Goal: Task Accomplishment & Management: Use online tool/utility

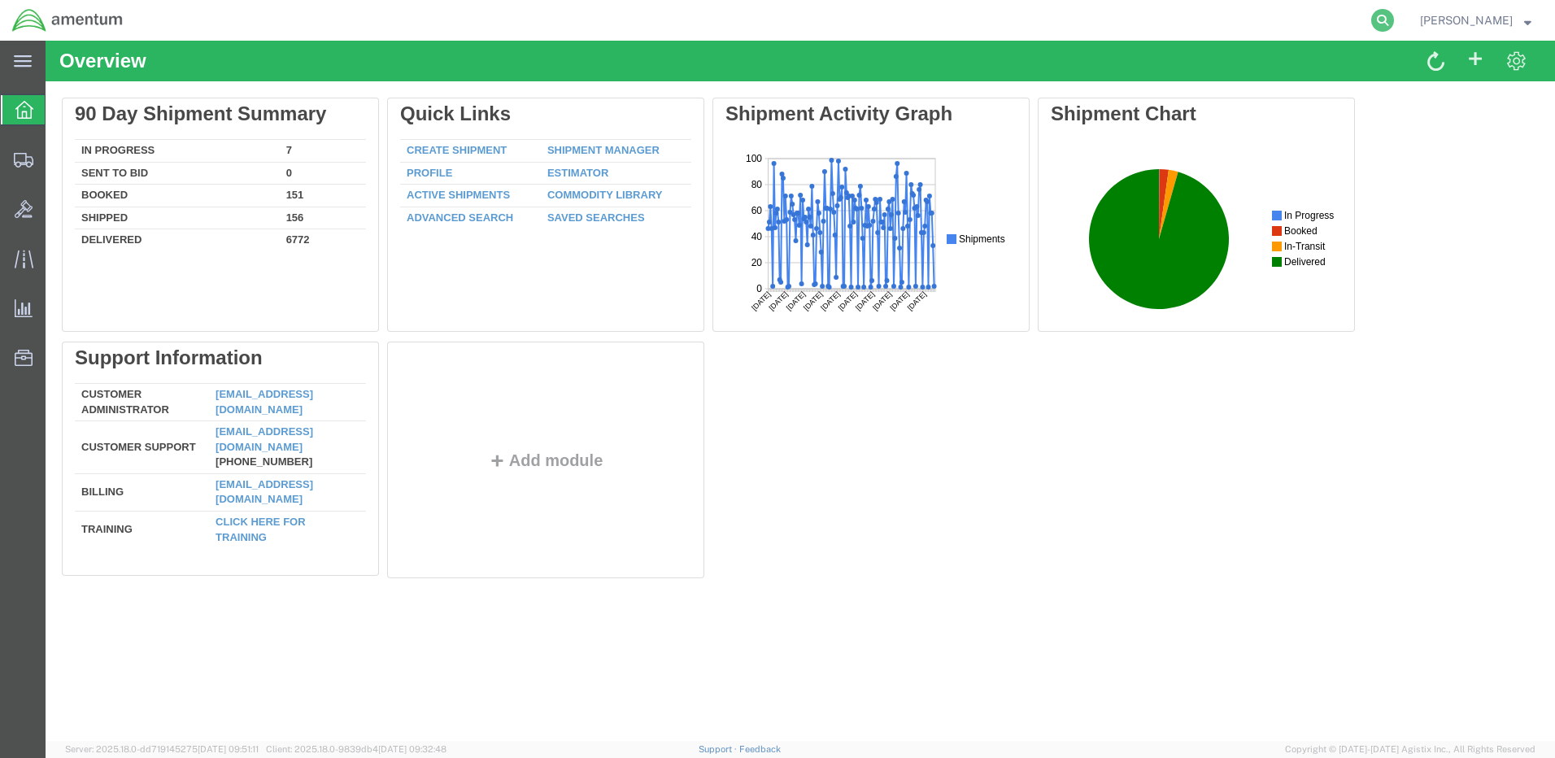
click at [1394, 19] on icon at bounding box center [1382, 20] width 23 height 23
click at [916, 18] on input "search" at bounding box center [1124, 20] width 494 height 39
paste input "DCO-25255-168076"
type input "DCO-25255-168076"
click at [1394, 19] on icon at bounding box center [1382, 20] width 23 height 23
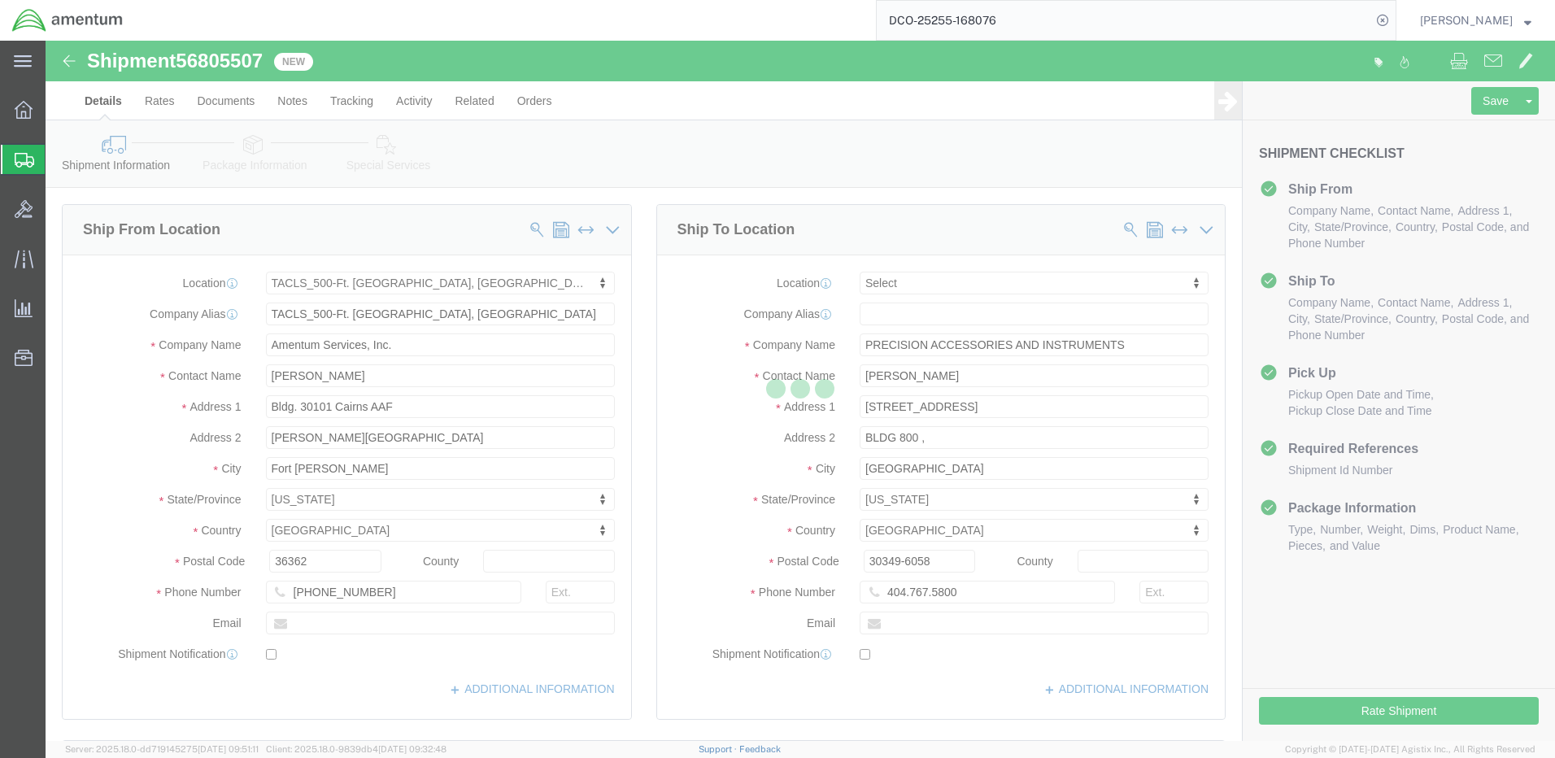
select select "42684"
select select
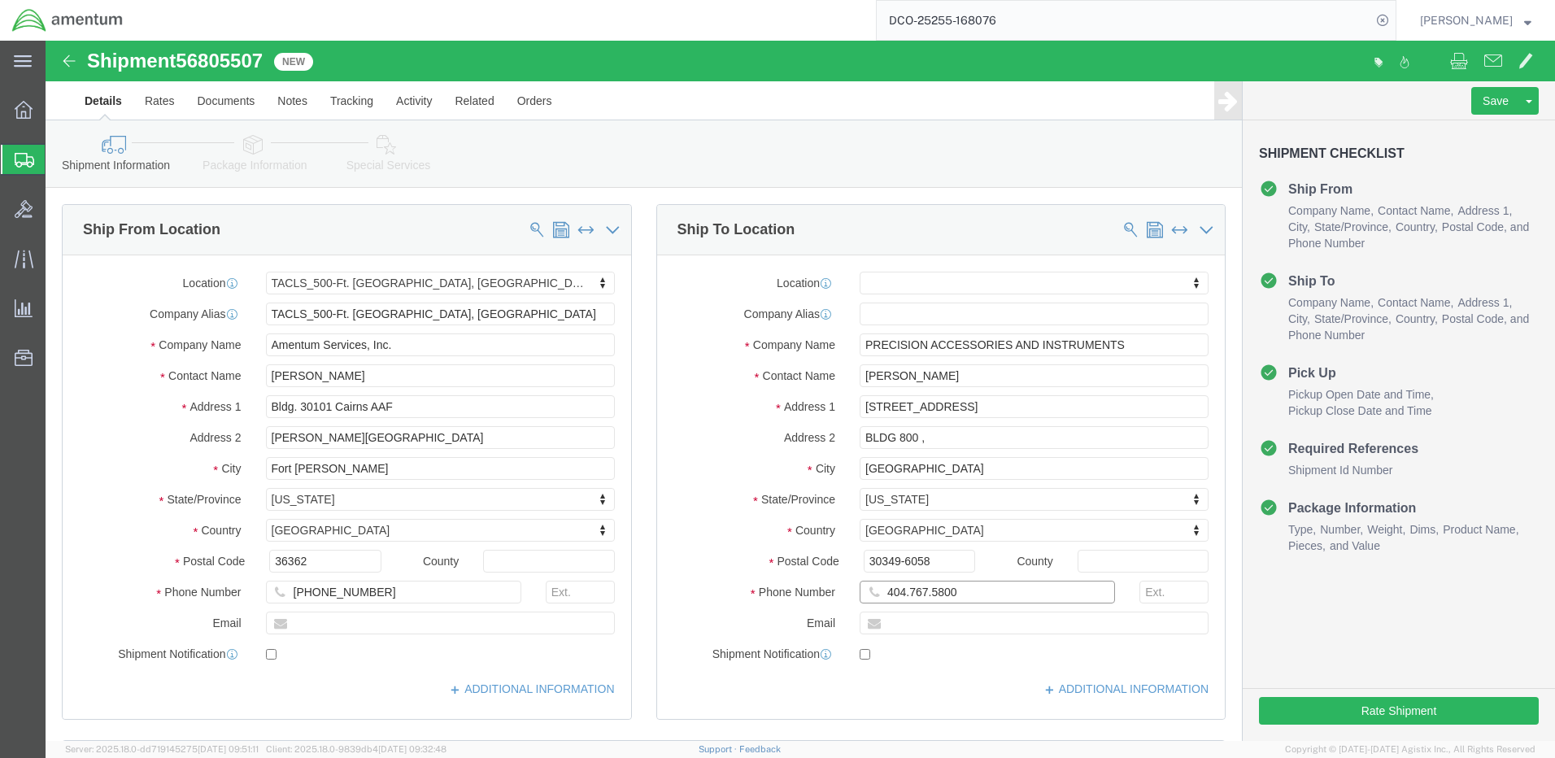
click input "404.767.5800"
click input "404-767.5800"
type input "[PHONE_NUMBER]"
click button "Rate Shipment"
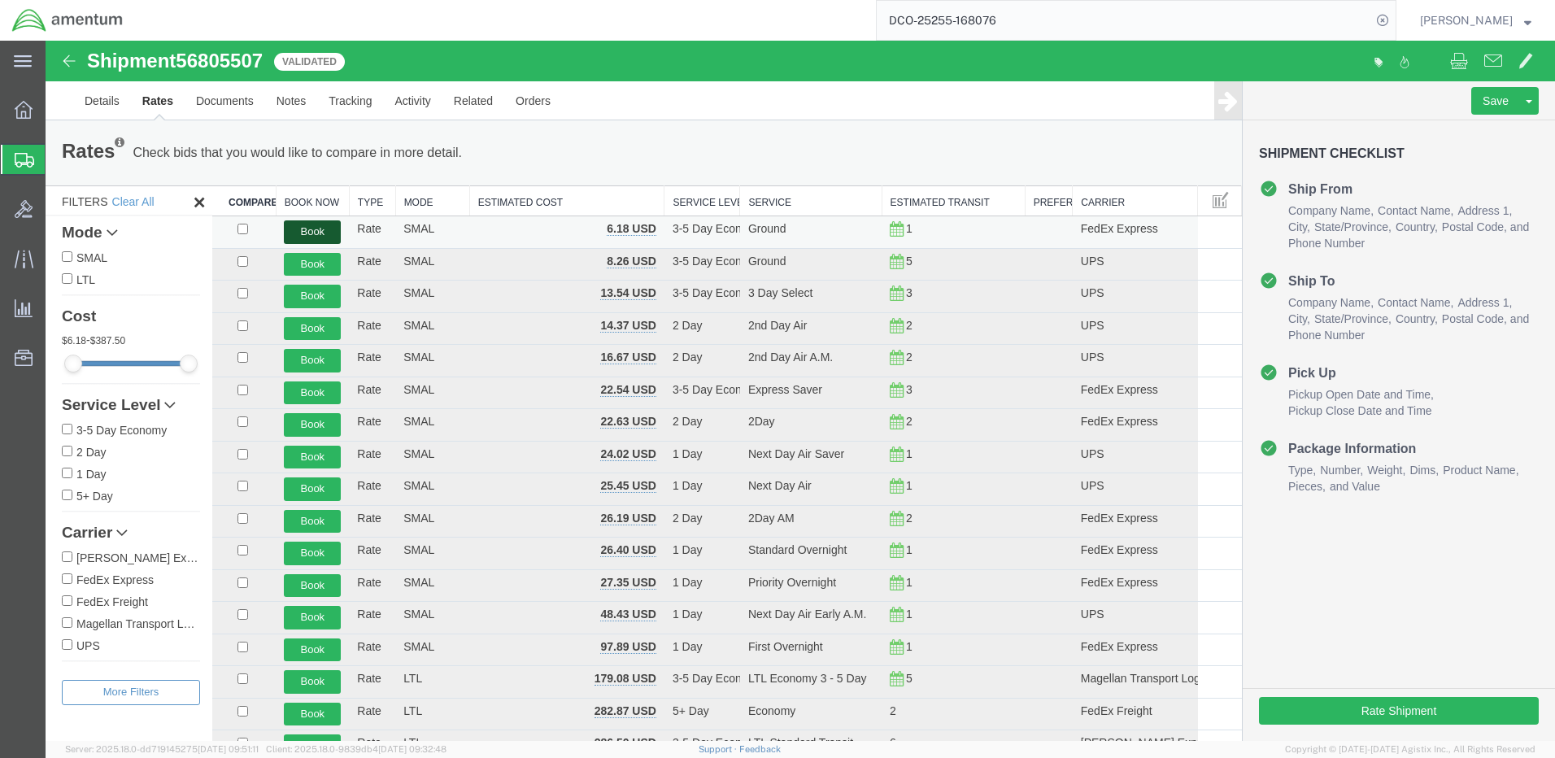
click at [309, 233] on button "Book" at bounding box center [312, 232] width 57 height 24
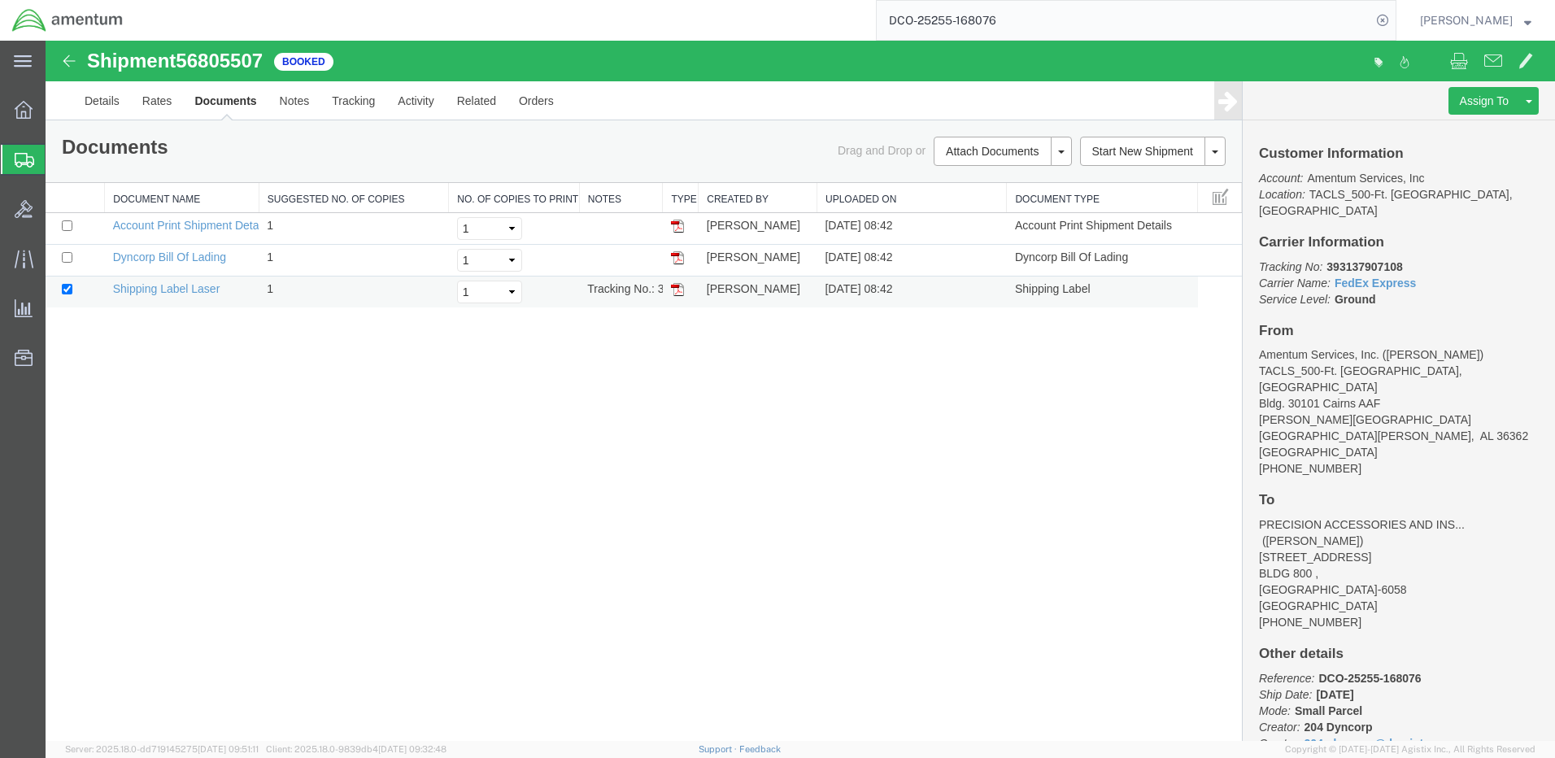
click at [678, 289] on img at bounding box center [677, 289] width 13 height 13
click at [98, 101] on link "Details" at bounding box center [102, 100] width 58 height 39
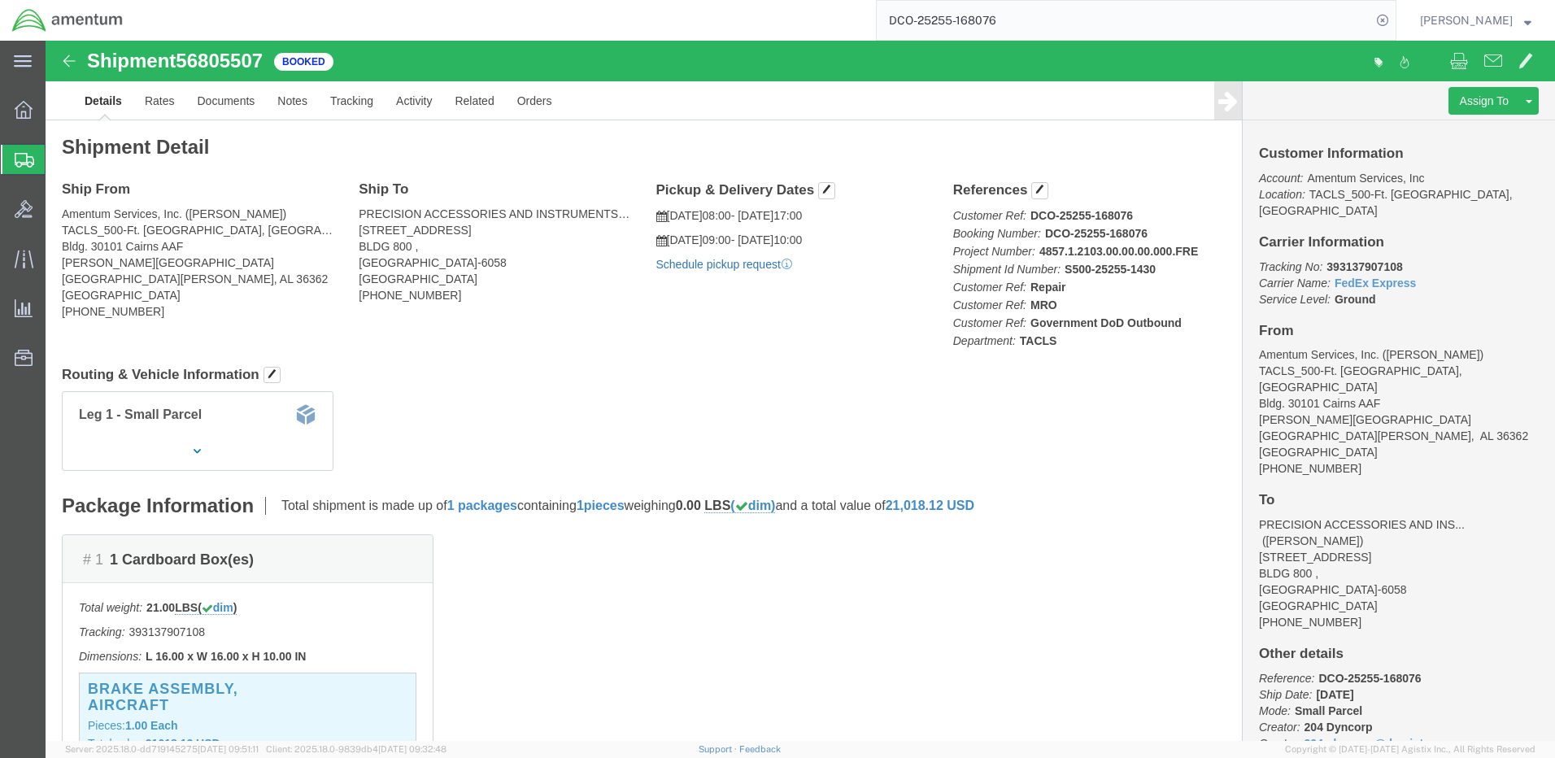
click link "Schedule pickup request"
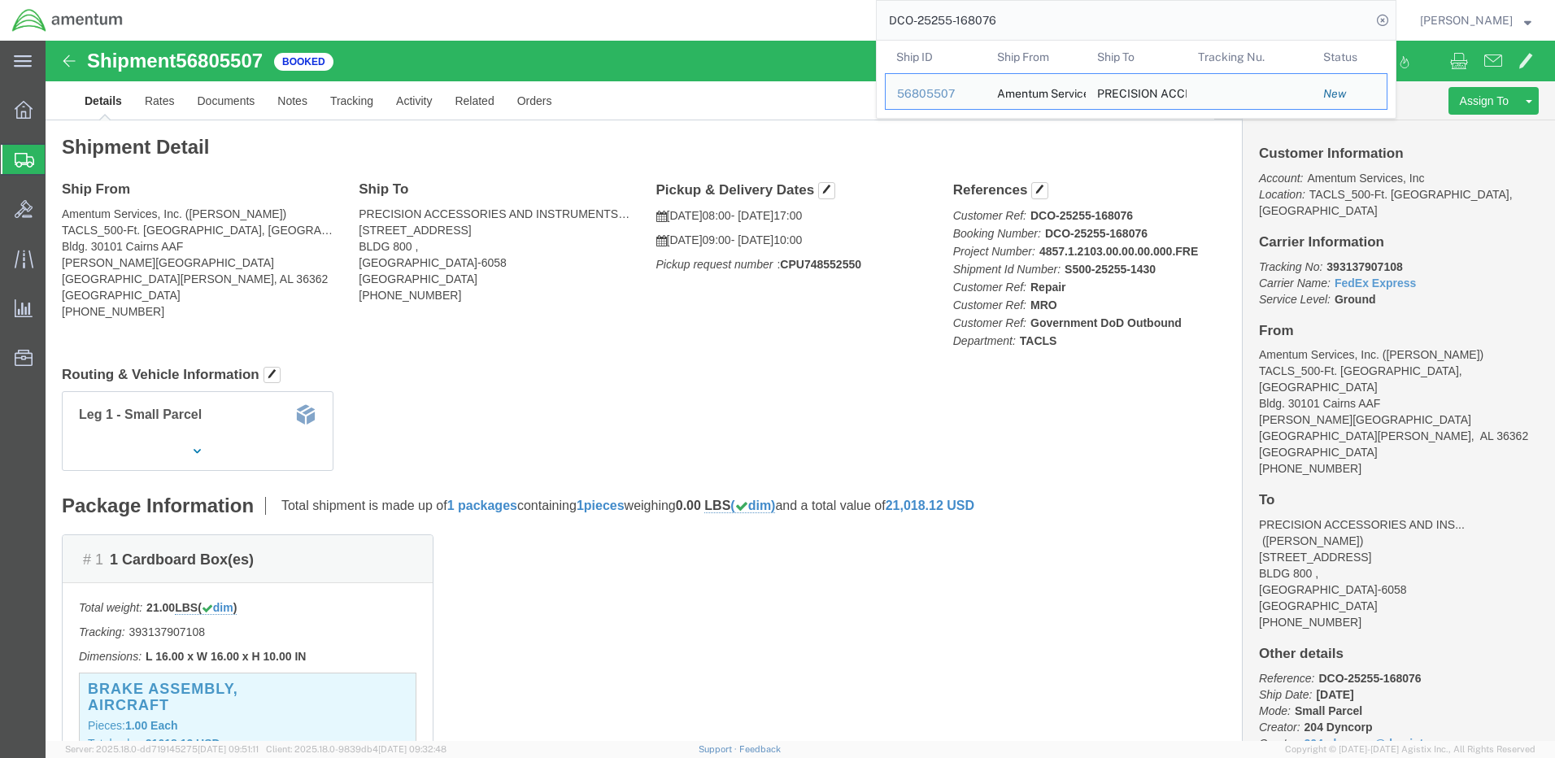
click at [920, 15] on input "DCO-25255-168076" at bounding box center [1124, 20] width 494 height 39
paste input "85"
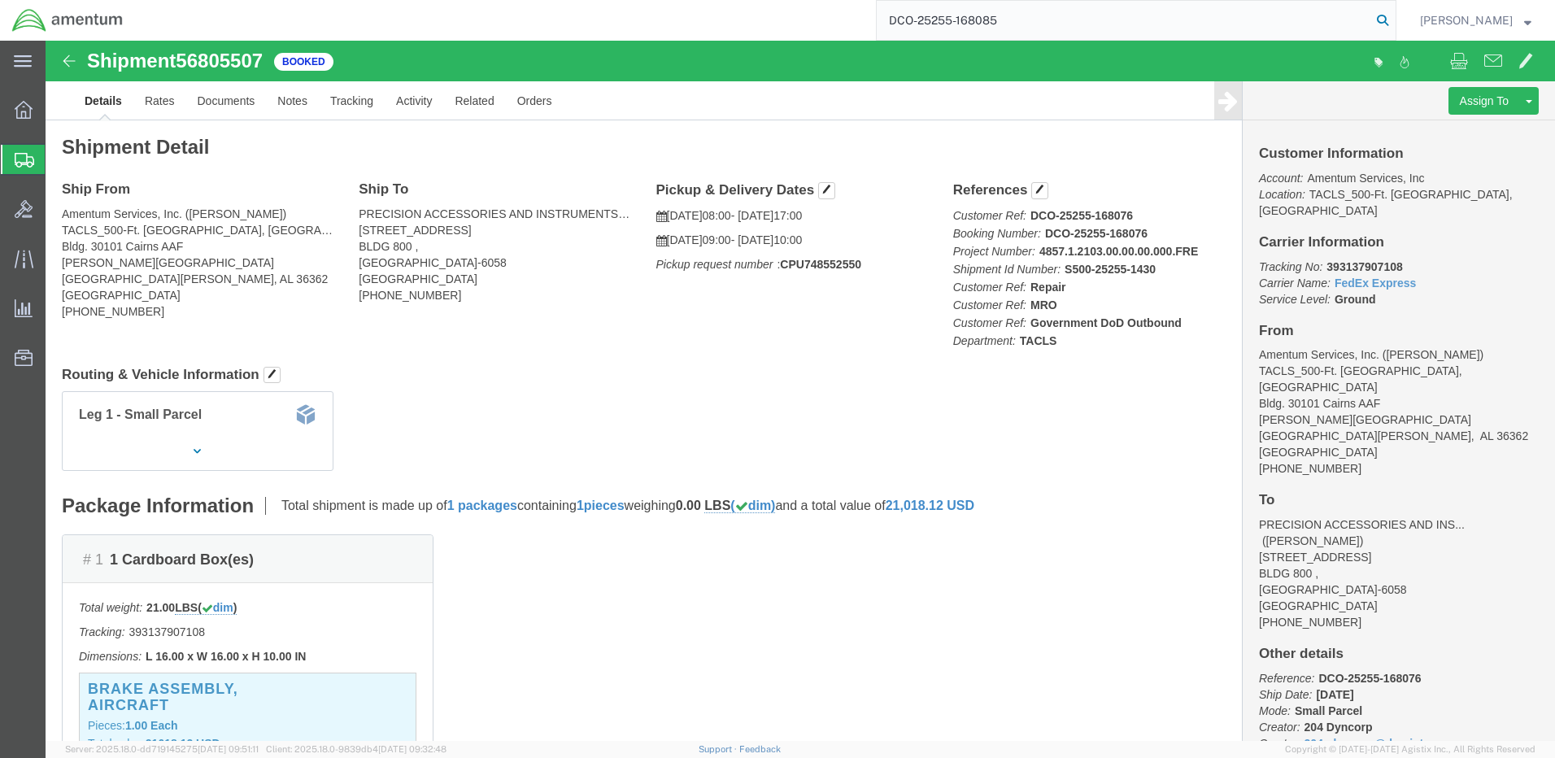
type input "DCO-25255-168085"
click at [1394, 21] on icon at bounding box center [1382, 20] width 23 height 23
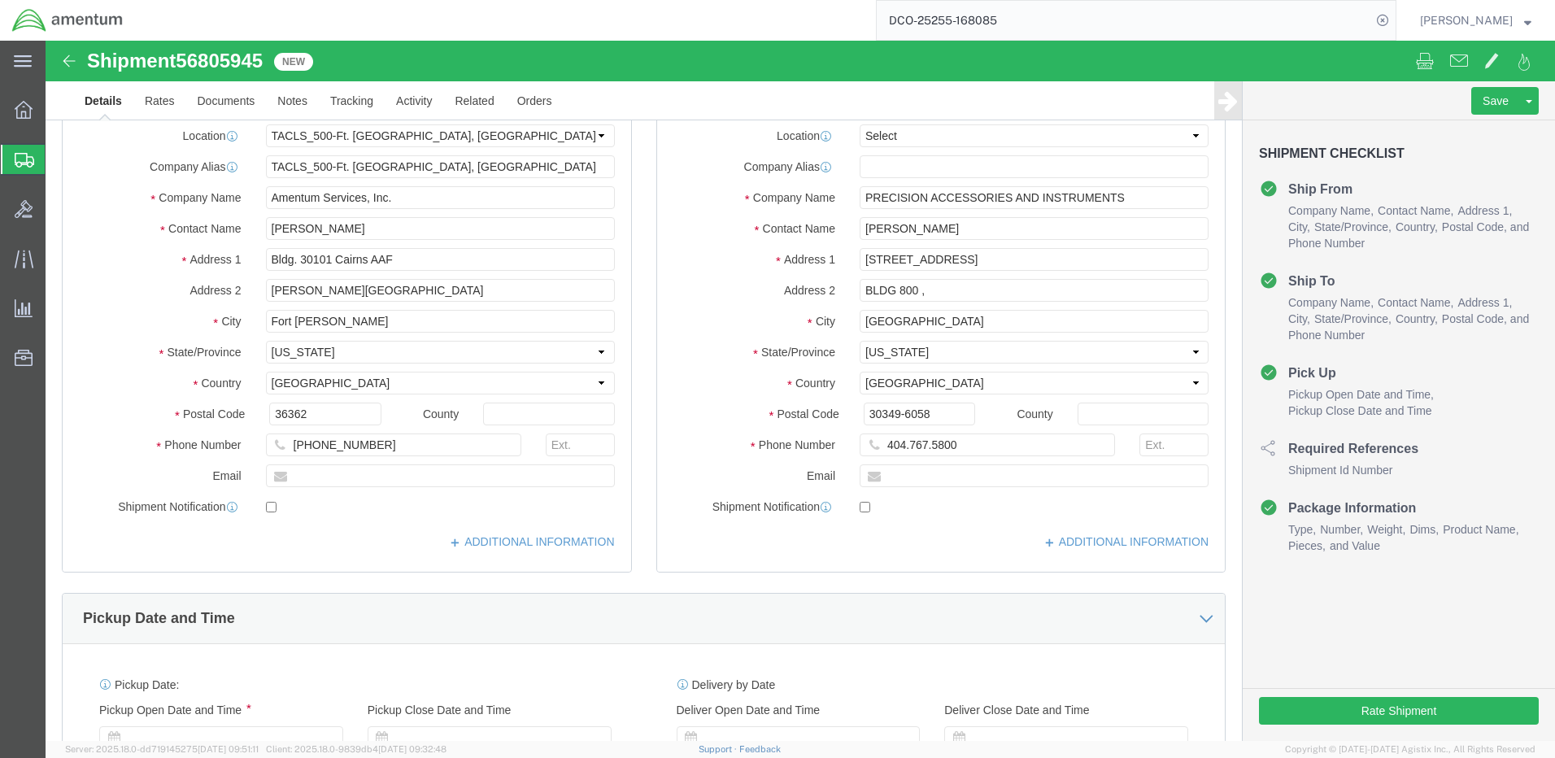
select select "42684"
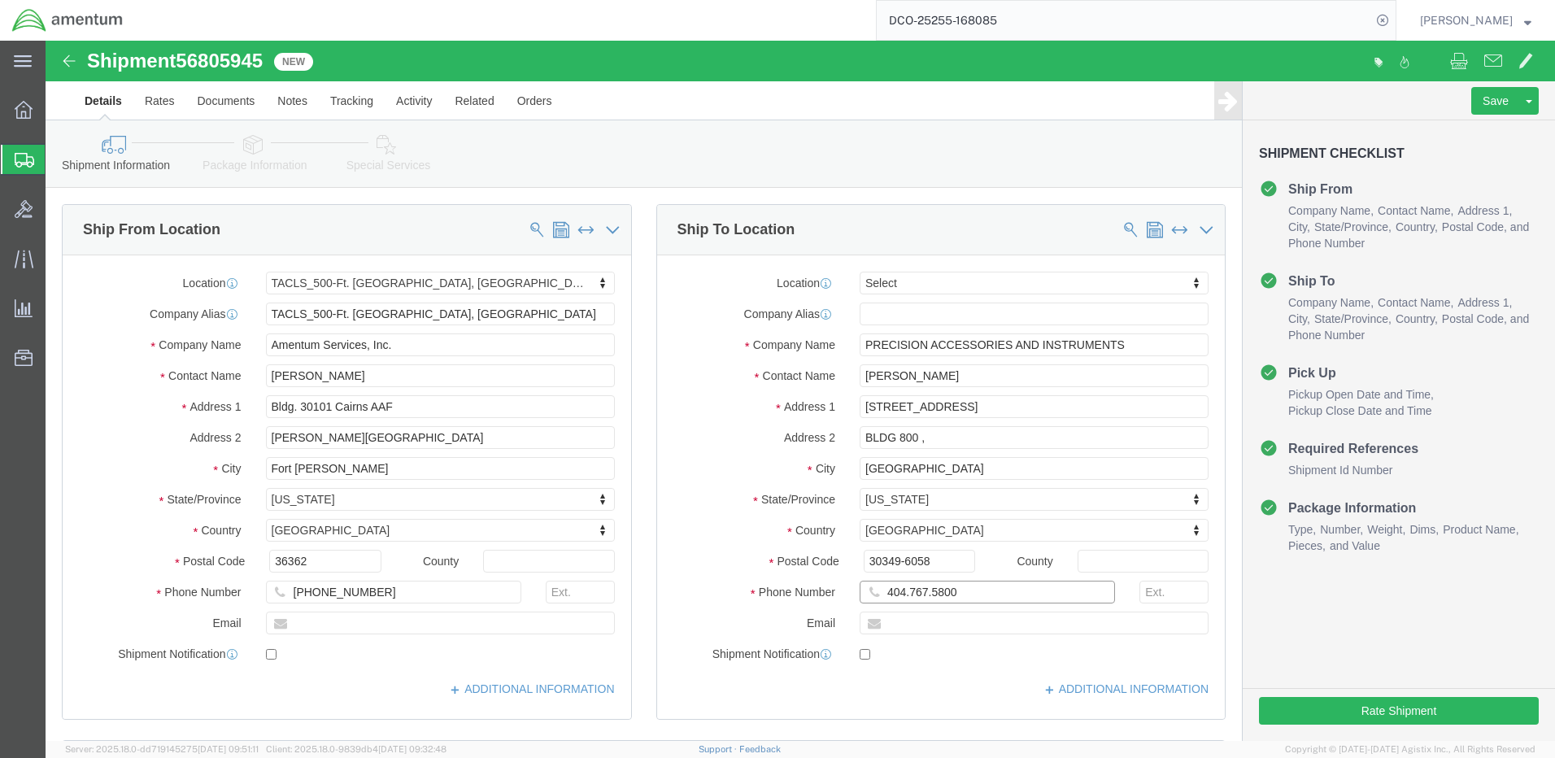
click input "404.767.5800"
click input "404-767.5800"
type input "[PHONE_NUMBER]"
click button "Rate Shipment"
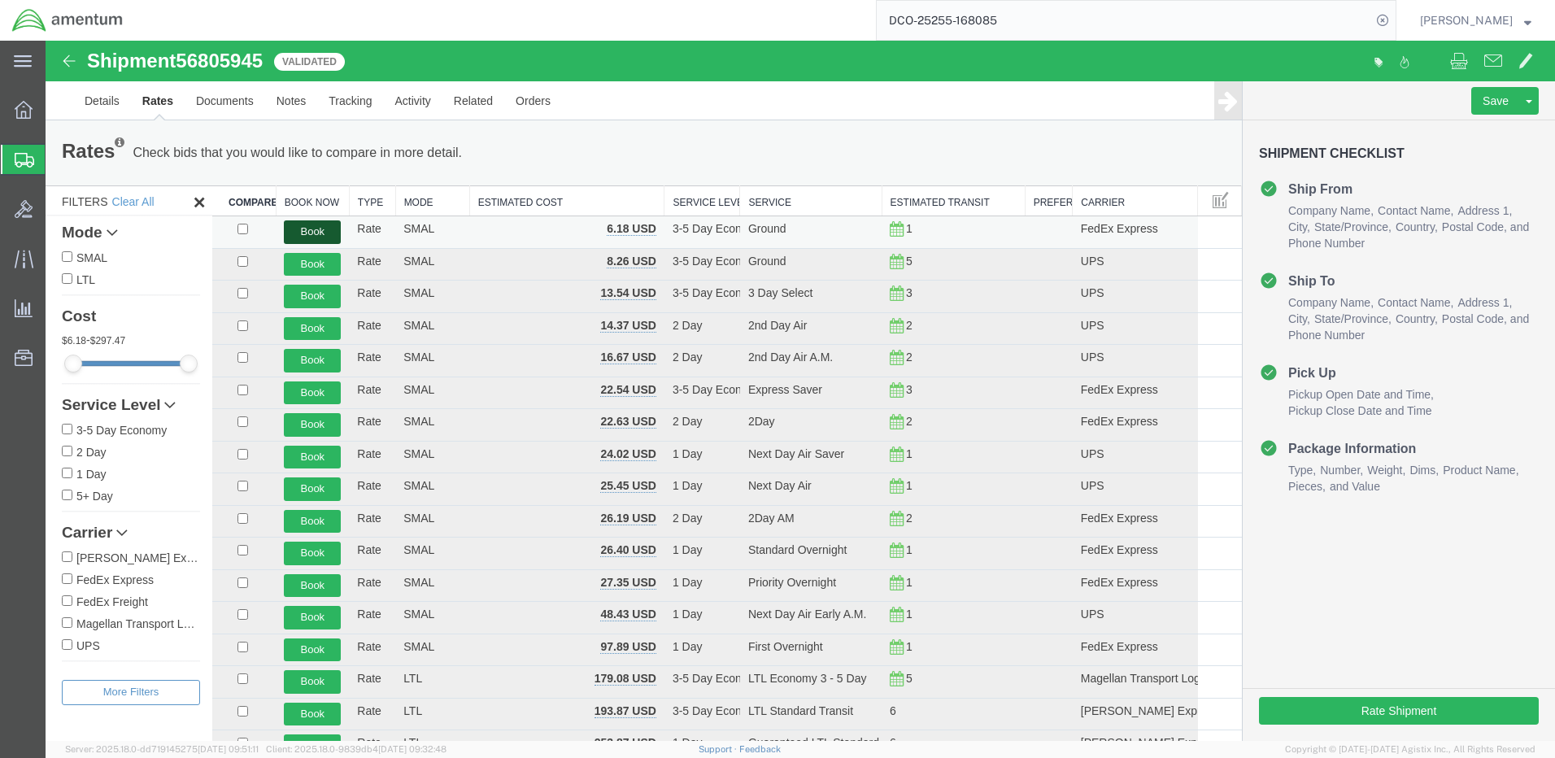
click at [306, 229] on button "Book" at bounding box center [312, 232] width 57 height 24
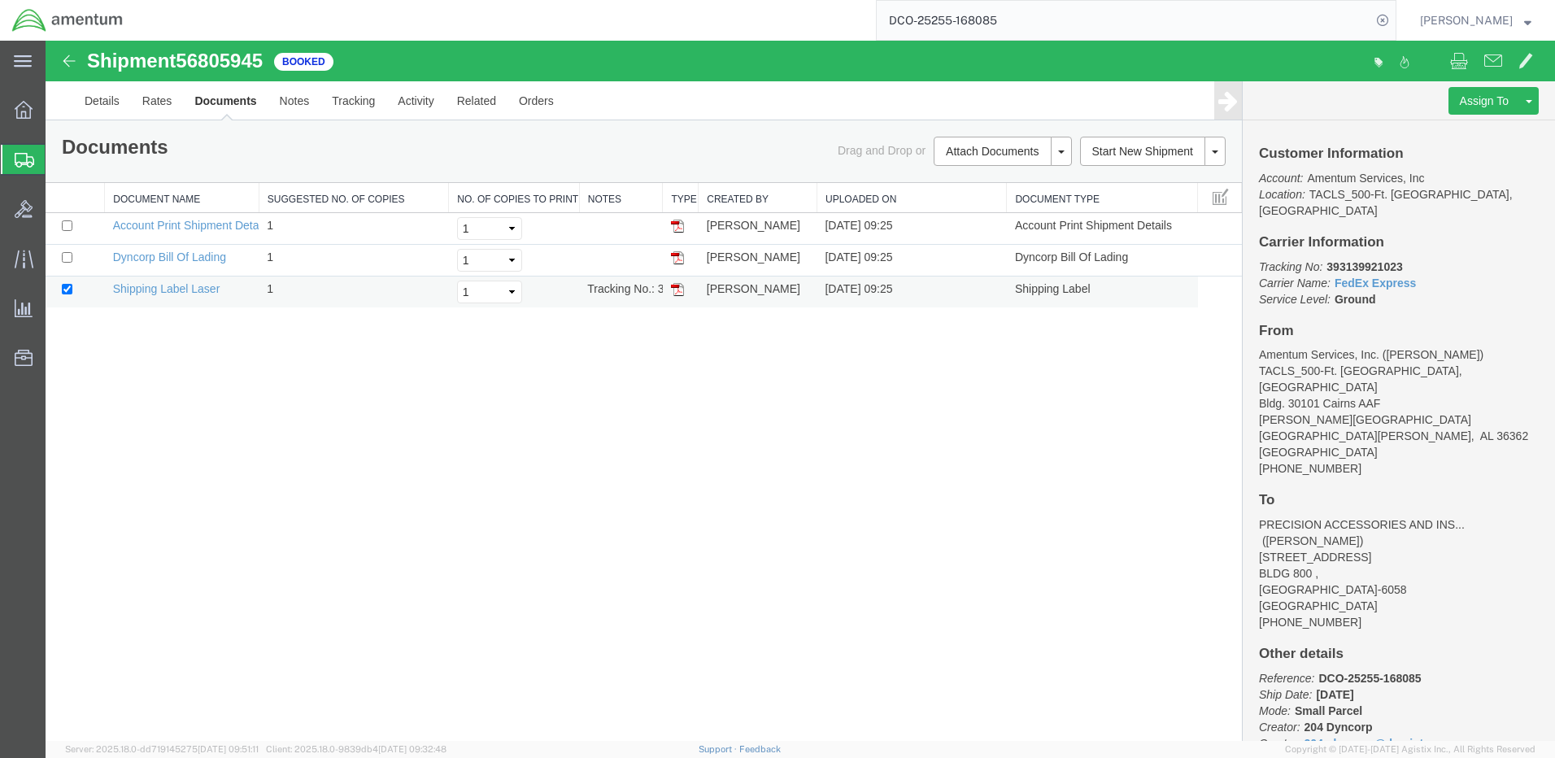
click at [677, 291] on img at bounding box center [677, 289] width 13 height 13
click at [916, 21] on input "DCO-25255-168085" at bounding box center [1124, 20] width 494 height 39
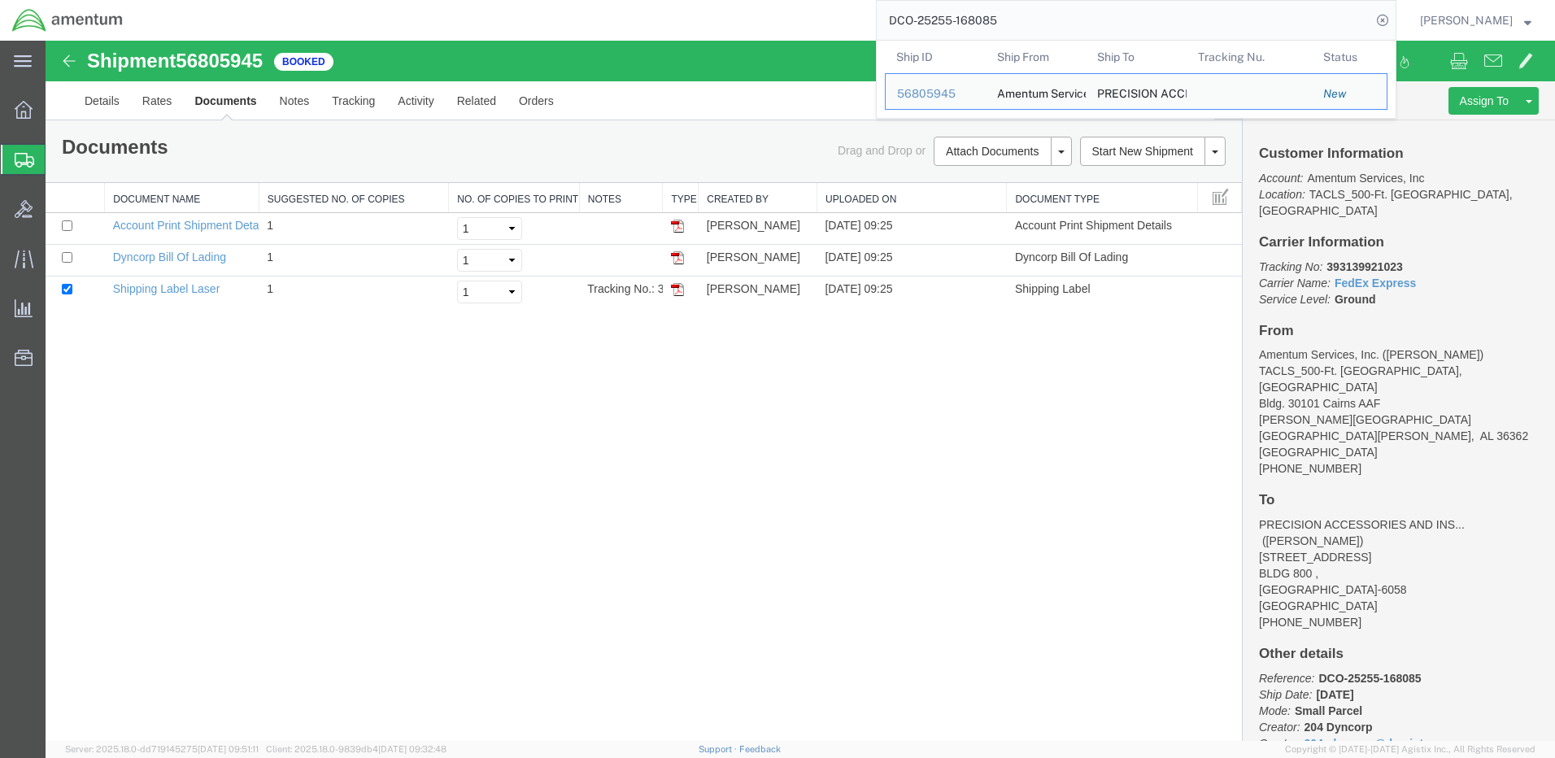
click at [916, 21] on input "DCO-25255-168085" at bounding box center [1124, 20] width 494 height 39
paste input "90"
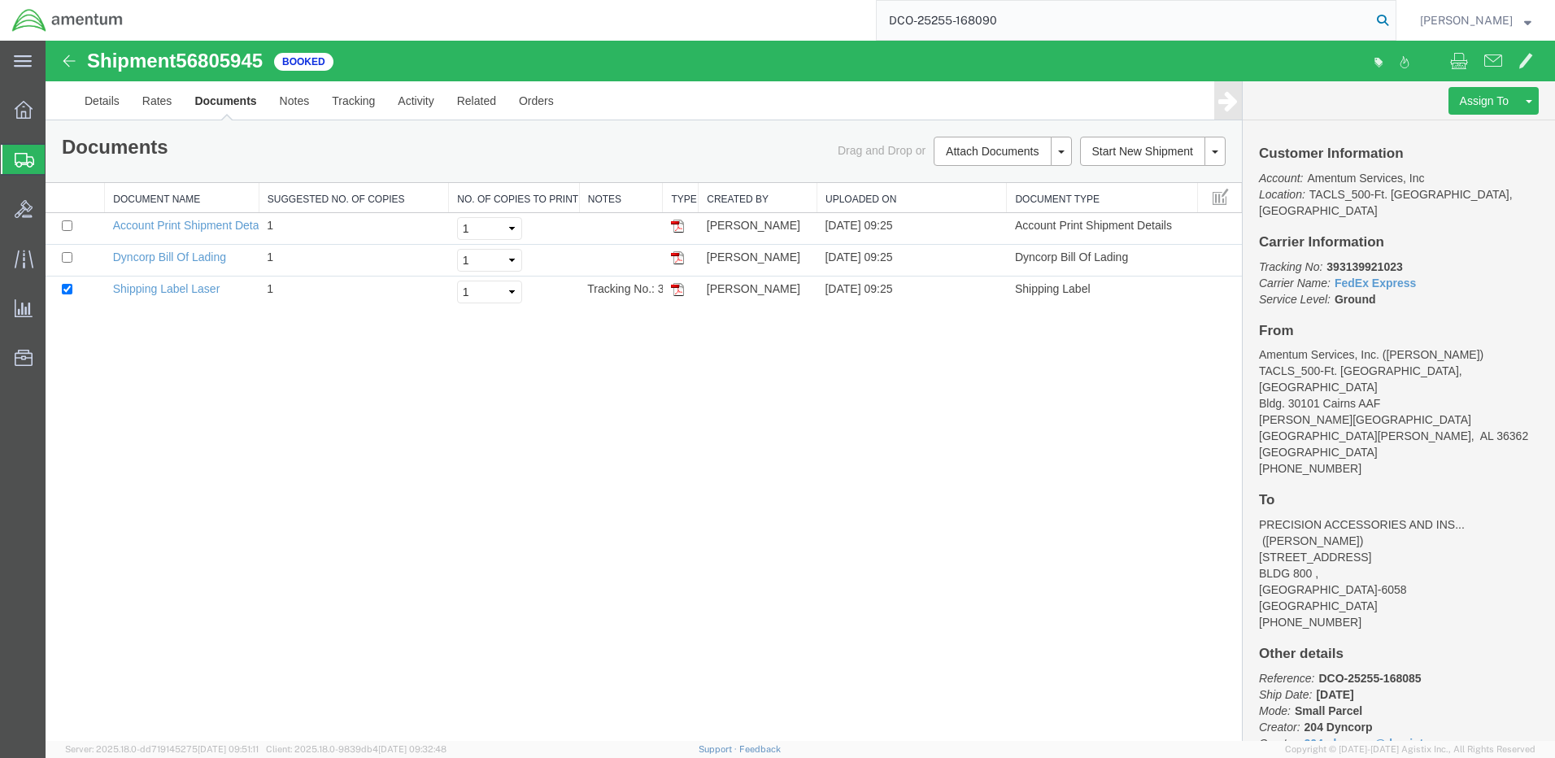
type input "DCO-25255-168090"
click at [1394, 15] on icon at bounding box center [1382, 20] width 23 height 23
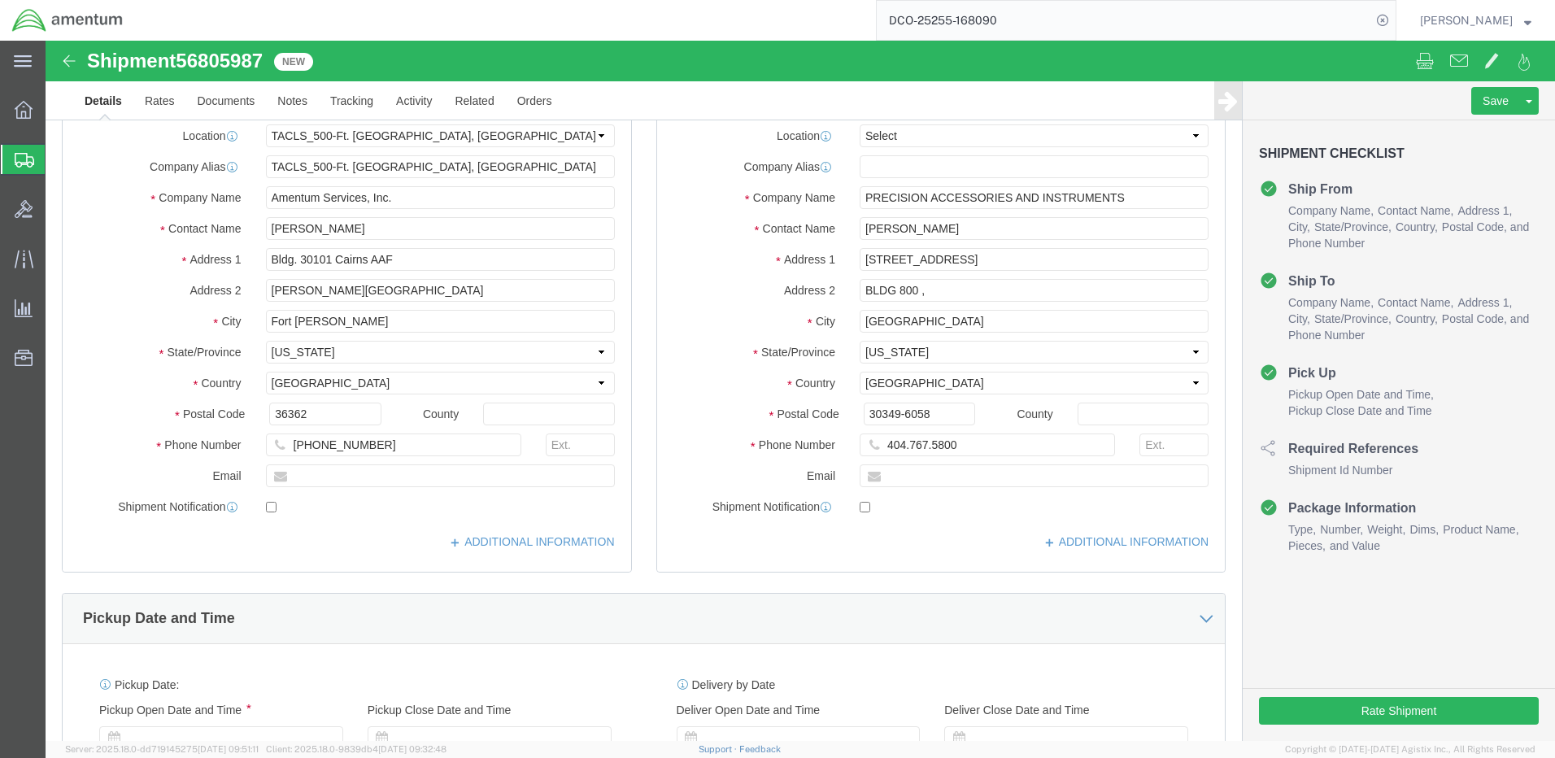
select select "42684"
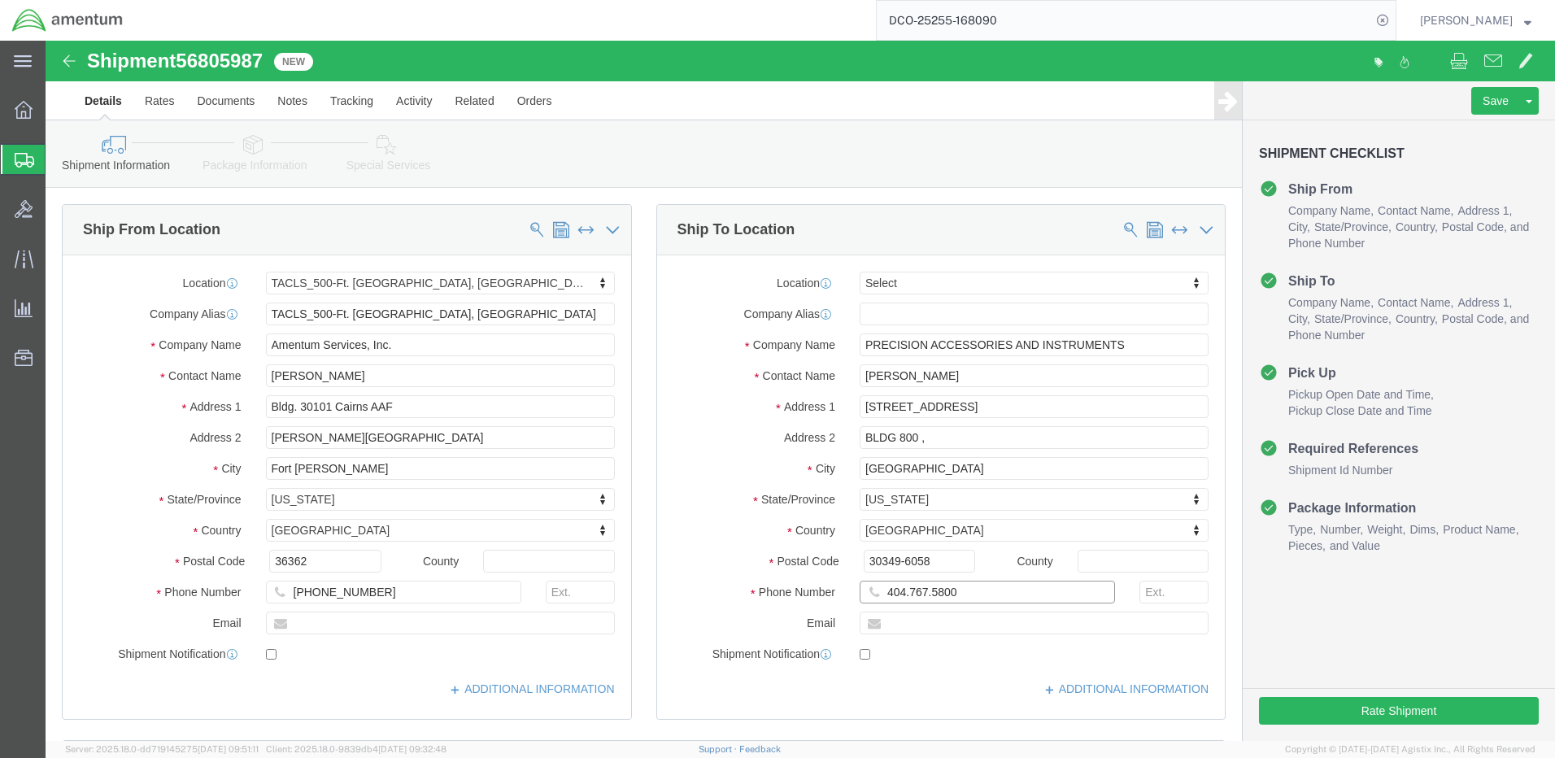
click input "404.767.5800"
click input "404-767.5800"
type input "[PHONE_NUMBER]"
click button "Rate Shipment"
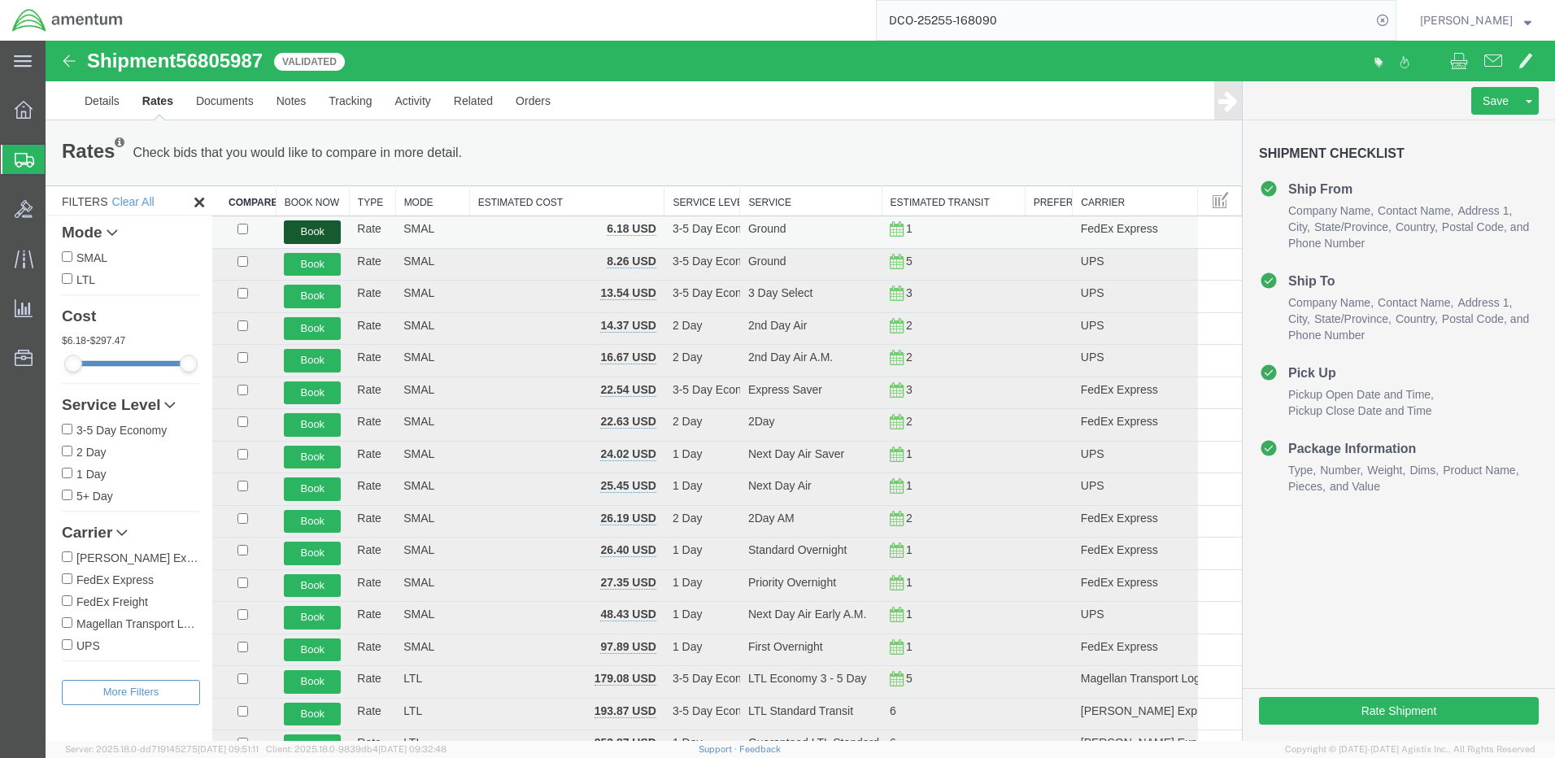
click at [306, 232] on button "Book" at bounding box center [312, 232] width 57 height 24
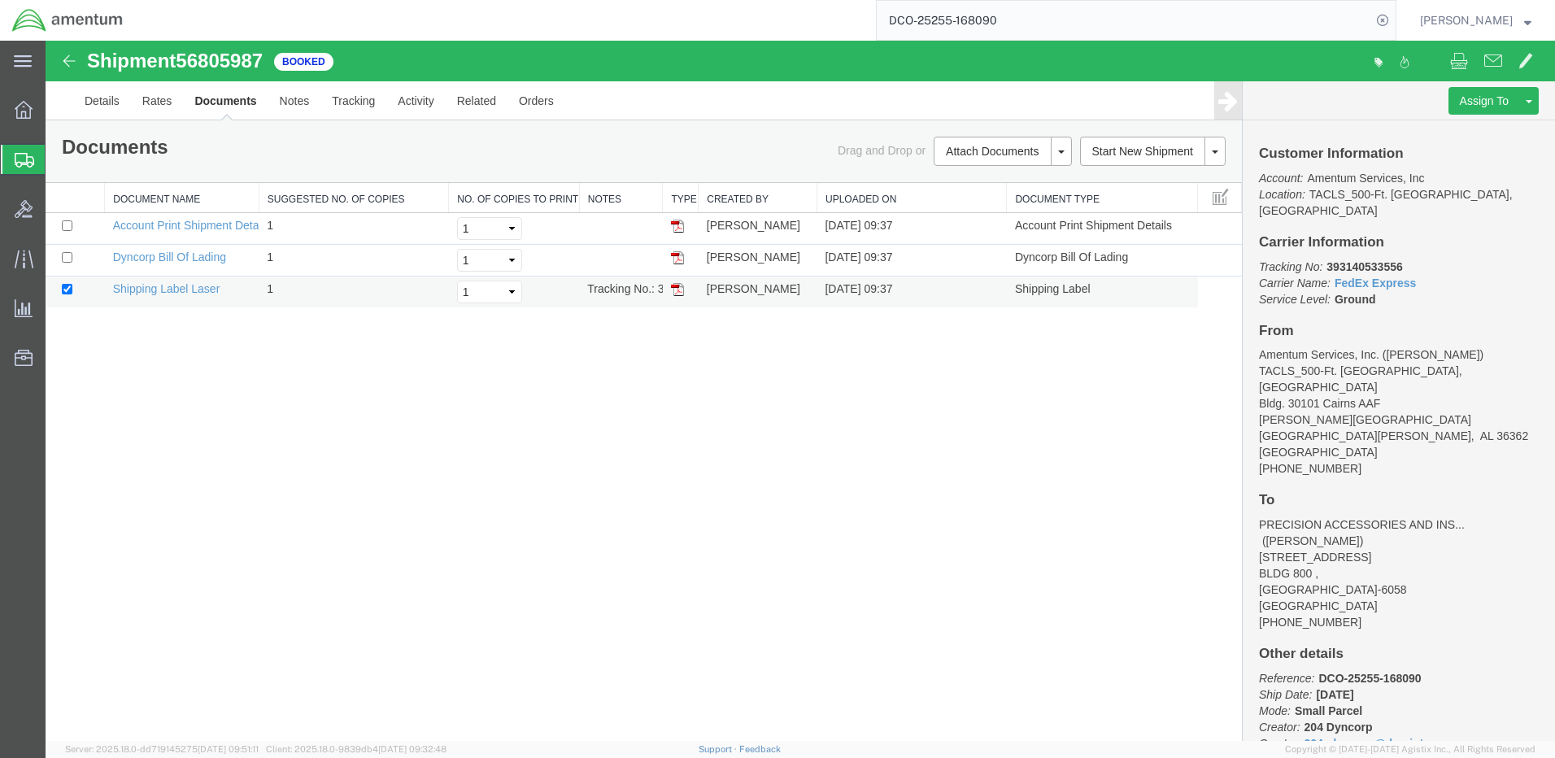
click at [680, 290] on img at bounding box center [677, 289] width 13 height 13
click at [1524, 22] on strong "button" at bounding box center [1527, 20] width 7 height 6
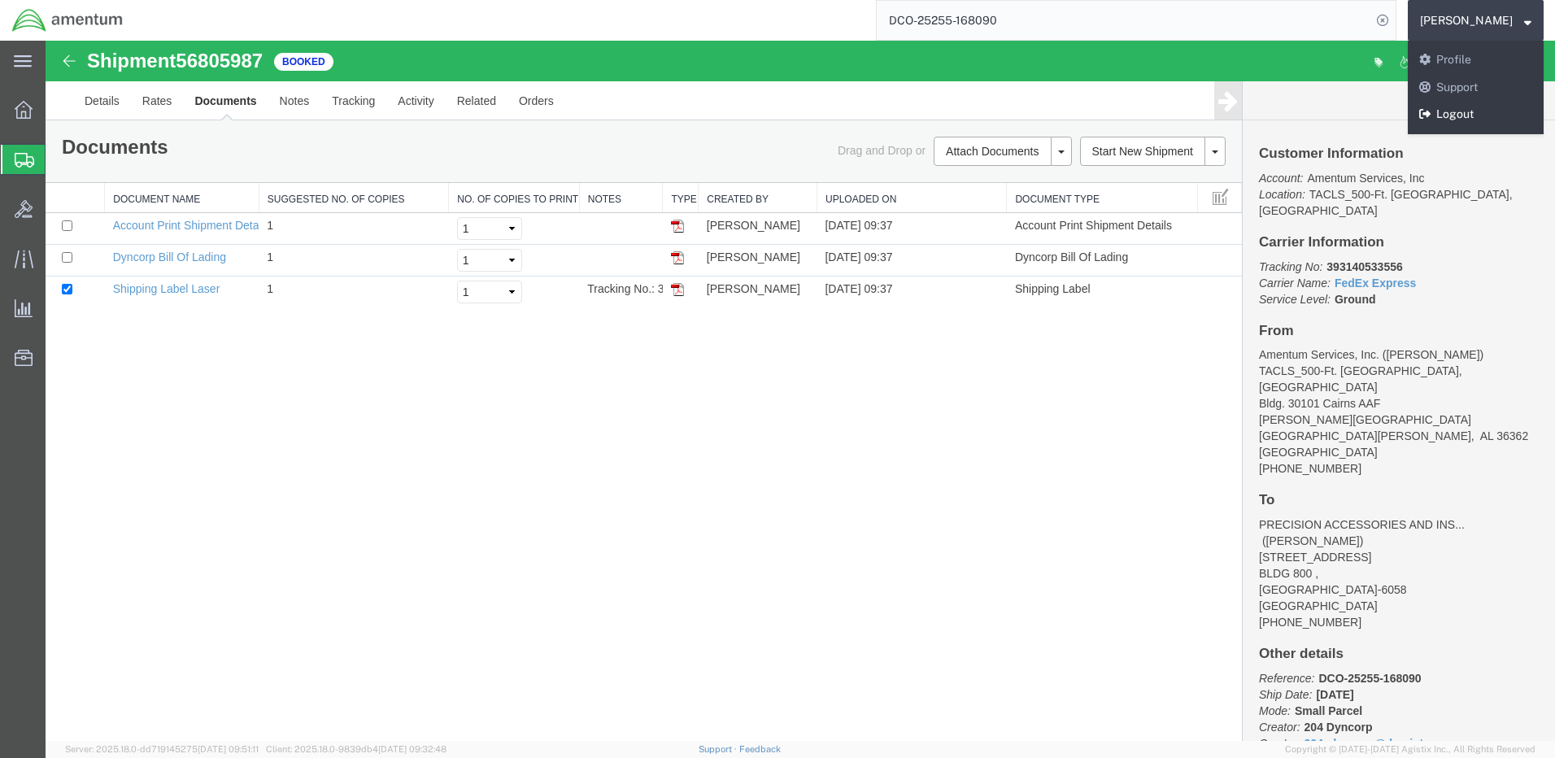
click at [1497, 113] on link "Logout" at bounding box center [1476, 115] width 136 height 28
